Goal: Transaction & Acquisition: Purchase product/service

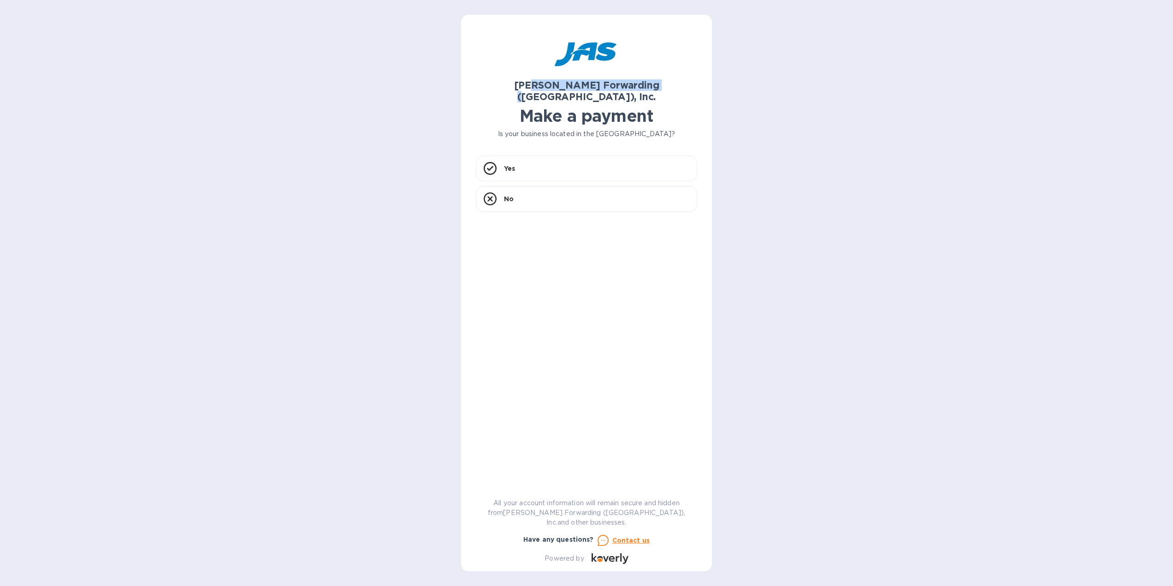
drag, startPoint x: 536, startPoint y: 87, endPoint x: 687, endPoint y: 86, distance: 151.2
click at [687, 86] on h2 "[PERSON_NAME] Forwarding ([GEOGRAPHIC_DATA]), Inc." at bounding box center [586, 90] width 221 height 23
drag, startPoint x: 537, startPoint y: 109, endPoint x: 694, endPoint y: 109, distance: 156.8
click at [694, 109] on h1 "Make a payment" at bounding box center [586, 115] width 221 height 19
drag, startPoint x: 535, startPoint y: 122, endPoint x: 653, endPoint y: 126, distance: 118.1
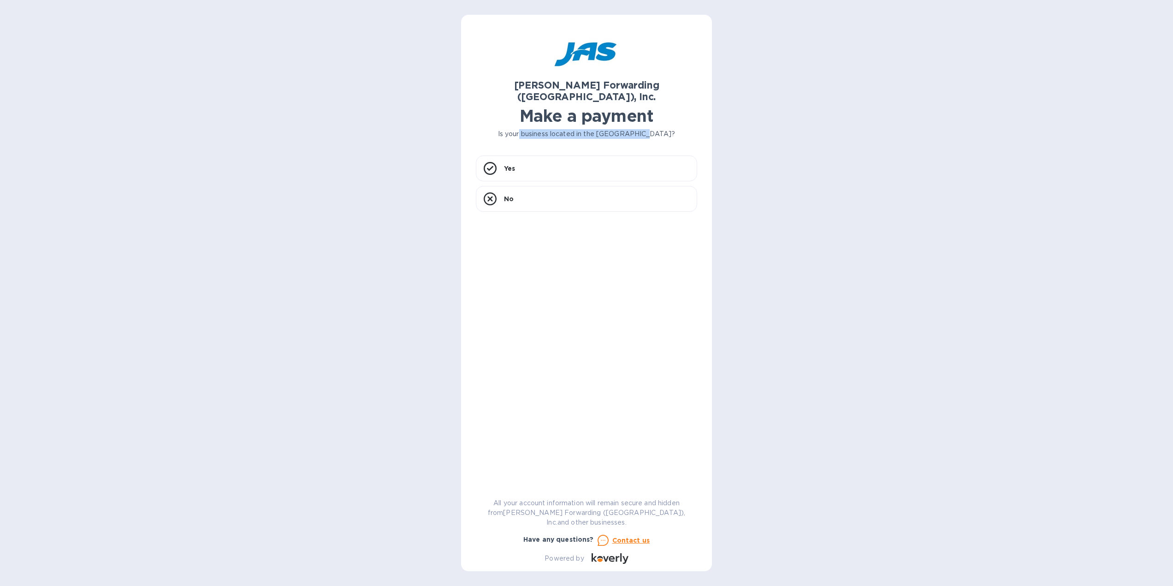
click at [653, 129] on p "Is your business located in the [GEOGRAPHIC_DATA]?" at bounding box center [586, 134] width 221 height 10
click at [601, 155] on div "Yes" at bounding box center [586, 168] width 221 height 26
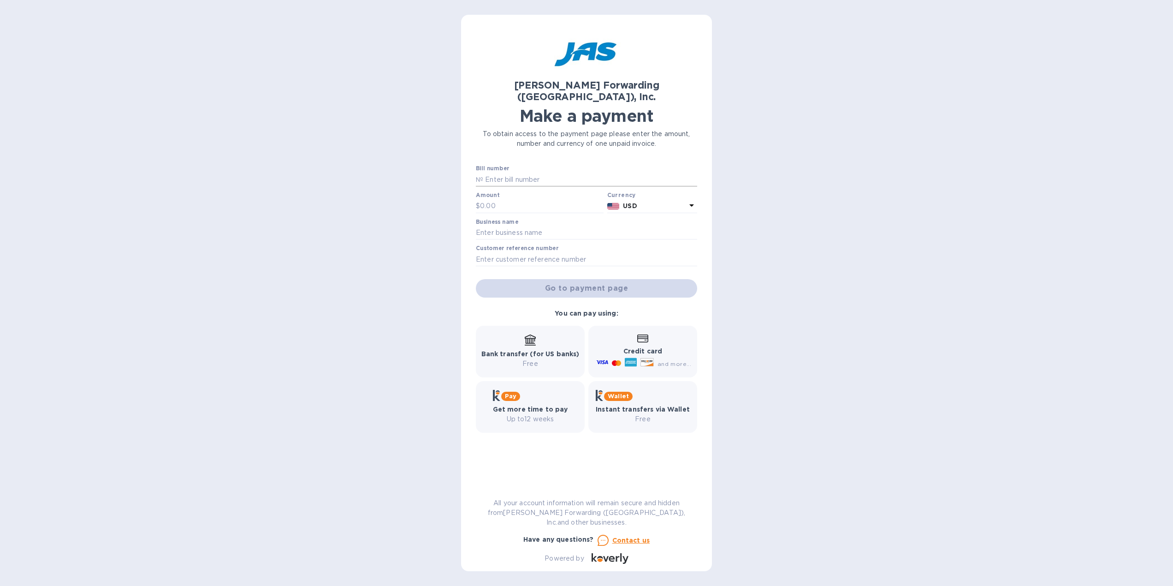
click at [529, 172] on input "text" at bounding box center [590, 179] width 214 height 14
paste input "ATL503349976"
type input "ATL503349976"
click at [561, 226] on input "text" at bounding box center [586, 233] width 221 height 14
click at [512, 199] on input "text" at bounding box center [542, 206] width 124 height 14
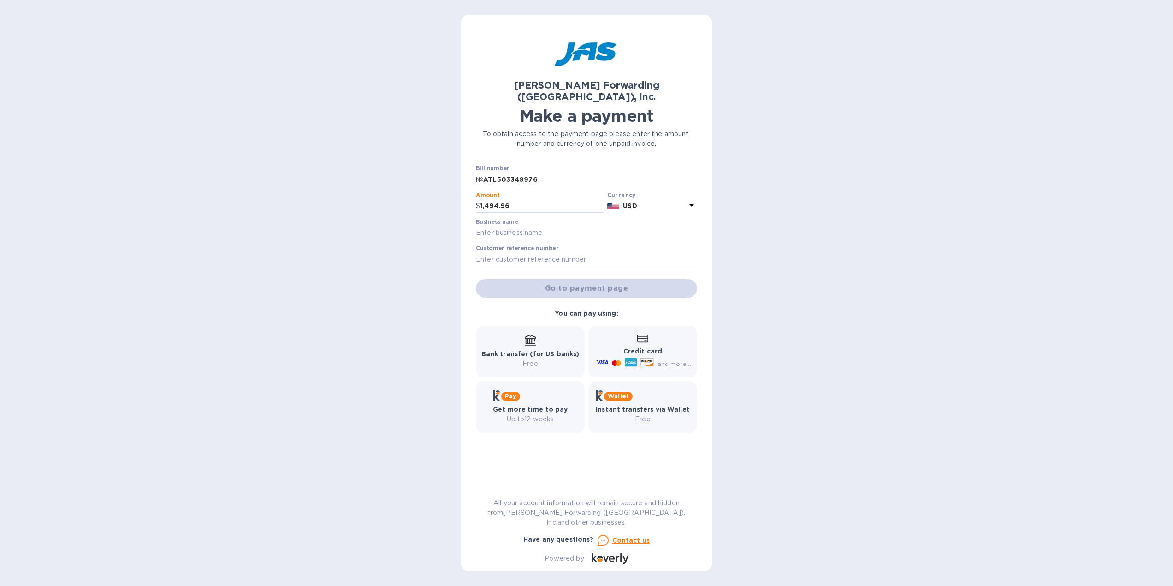
type input "1,494.96"
click at [507, 226] on input "text" at bounding box center [586, 233] width 221 height 14
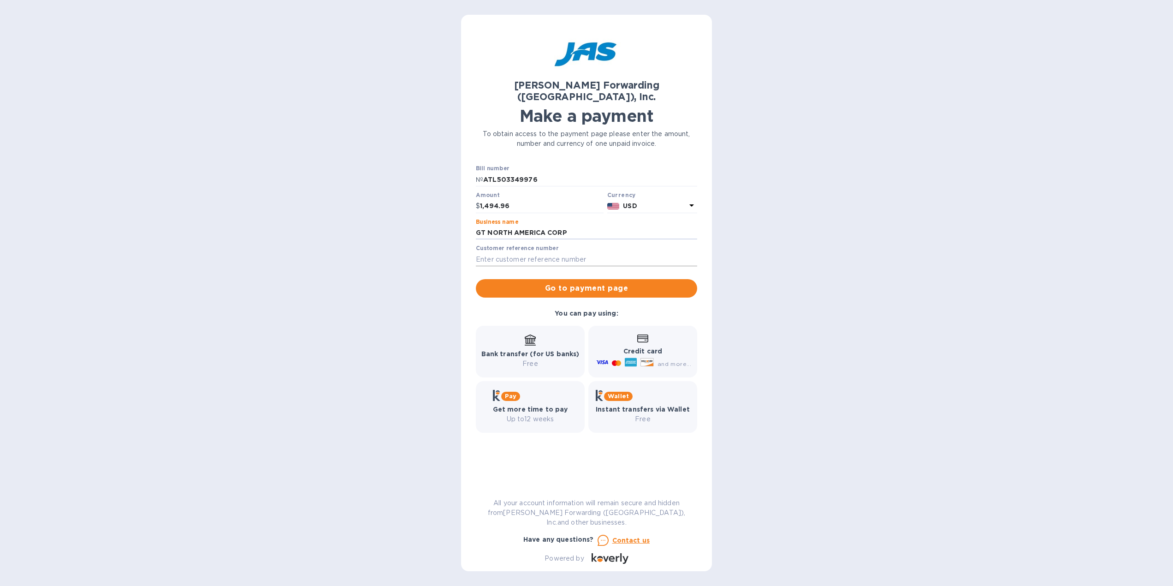
type input "GT NORTH AMERICA CORP"
click at [524, 252] on input "text" at bounding box center [586, 259] width 221 height 14
drag, startPoint x: 491, startPoint y: 234, endPoint x: 566, endPoint y: 237, distance: 74.7
click at [566, 245] on div "Customer reference number" at bounding box center [586, 255] width 221 height 21
click at [498, 252] on input "text" at bounding box center [586, 259] width 221 height 14
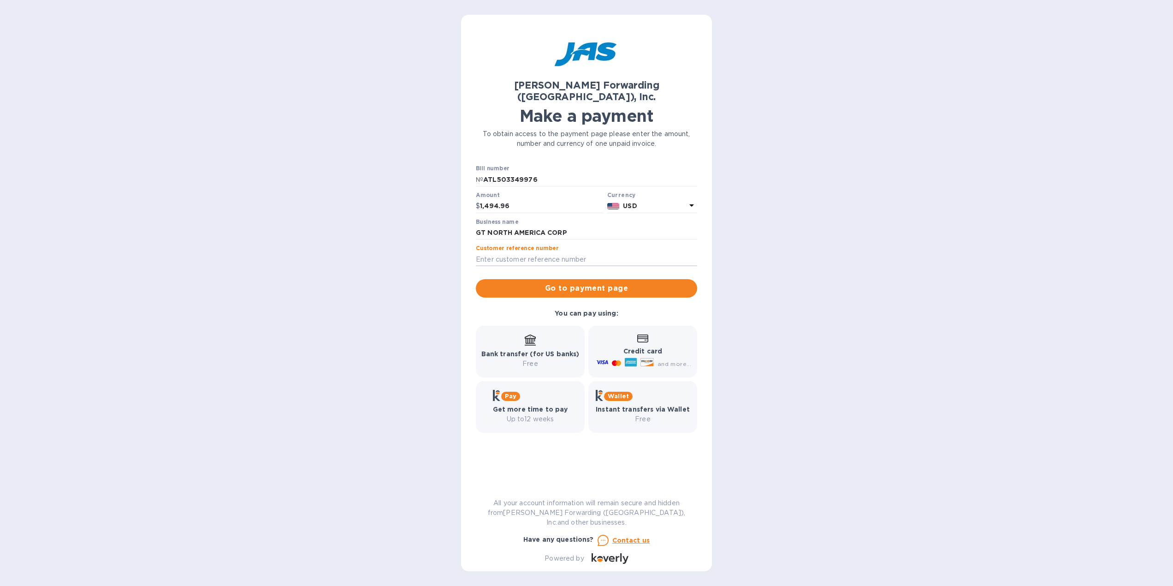
paste input "D99-1011410-7"
type input "D99-1011410-7"
click at [577, 283] on span "Go to payment page" at bounding box center [586, 288] width 207 height 11
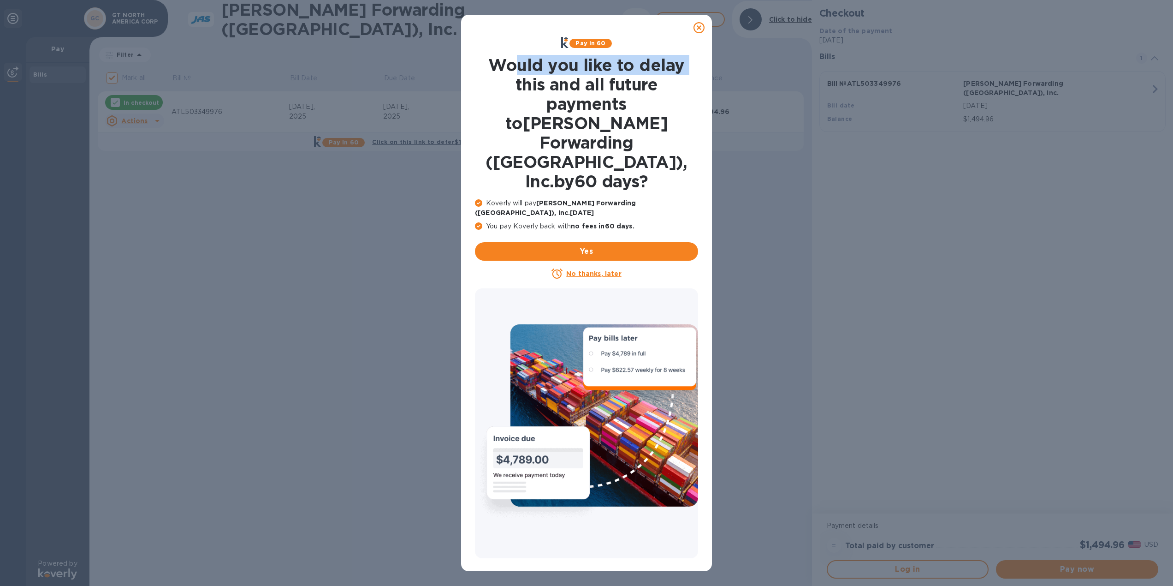
drag, startPoint x: 519, startPoint y: 64, endPoint x: 688, endPoint y: 61, distance: 169.2
click at [688, 61] on h1 "Would you like to delay this and all future payments to [PERSON_NAME] Forwardin…" at bounding box center [586, 123] width 223 height 136
drag, startPoint x: 555, startPoint y: 87, endPoint x: 691, endPoint y: 85, distance: 135.6
click at [691, 85] on h1 "Would you like to delay this and all future payments to [PERSON_NAME] Forwardin…" at bounding box center [586, 123] width 223 height 136
drag, startPoint x: 564, startPoint y: 107, endPoint x: 650, endPoint y: 106, distance: 85.3
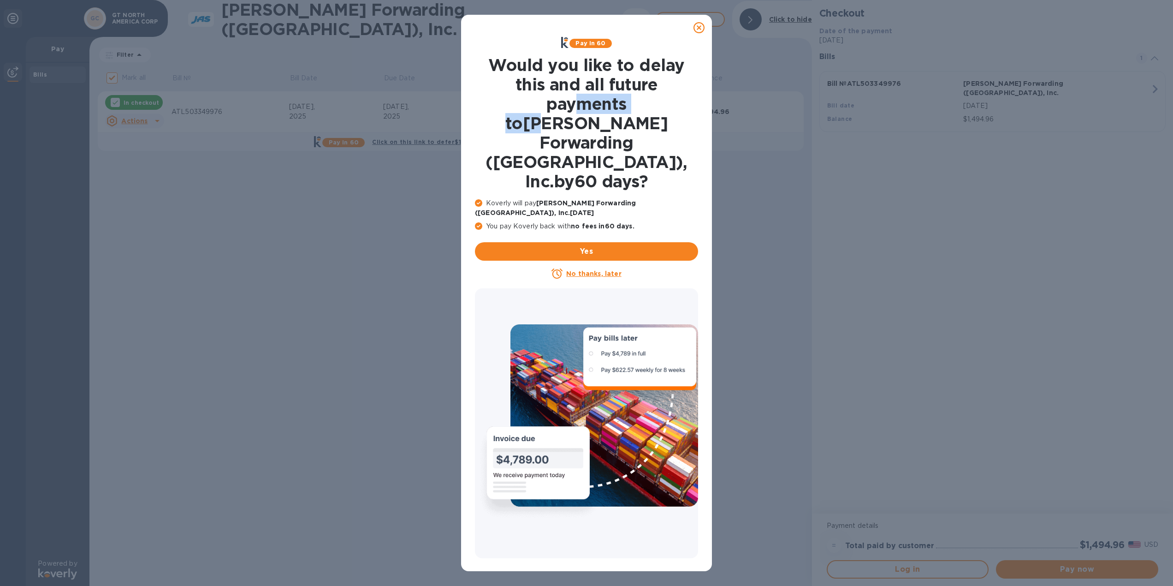
click at [650, 106] on h1 "Would you like to delay this and all future payments to [PERSON_NAME] Forwardin…" at bounding box center [586, 123] width 223 height 136
click at [607, 270] on u "No thanks, later" at bounding box center [593, 273] width 55 height 7
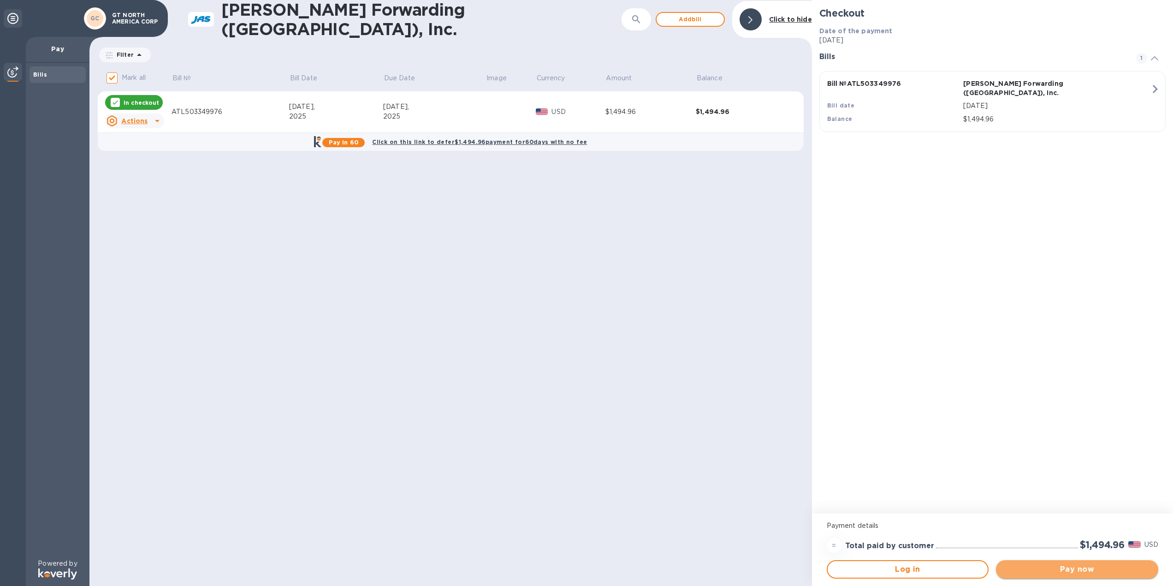
click at [1068, 570] on span "Pay now" at bounding box center [1077, 568] width 148 height 11
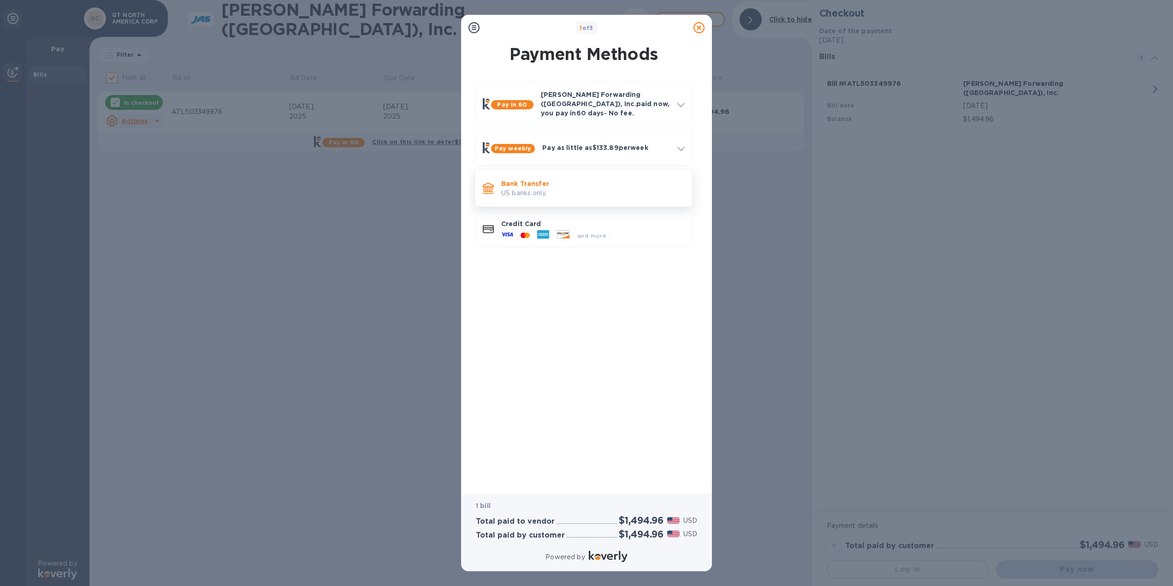
click at [600, 188] on p "US banks only." at bounding box center [592, 193] width 183 height 10
